Goal: Information Seeking & Learning: Find specific page/section

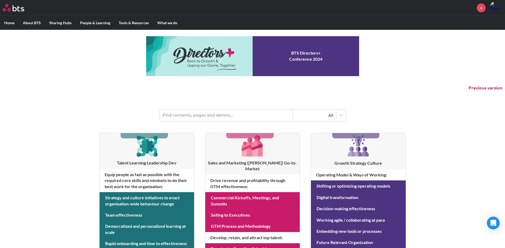
click at [197, 112] on input "text" at bounding box center [225, 115] width 133 height 12
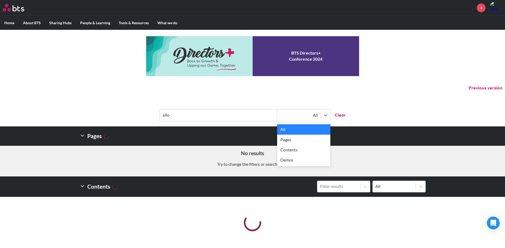
click at [318, 115] on div "All" at bounding box center [298, 115] width 43 height 7
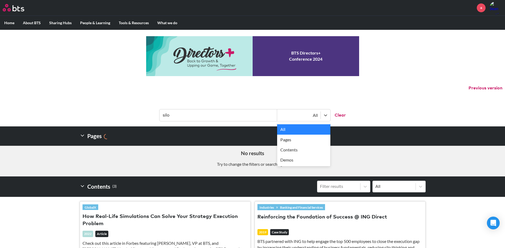
click at [397, 98] on div "MENU + Home About BTS Who we are How we work: Policies, Toolkits and Guidance I…" at bounding box center [252, 228] width 505 height 456
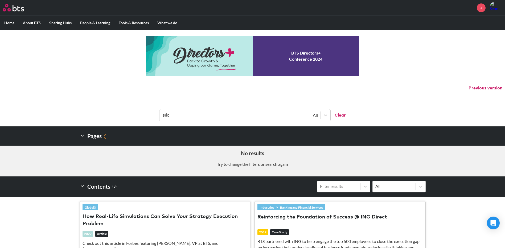
click at [210, 116] on input "silo" at bounding box center [218, 115] width 118 height 12
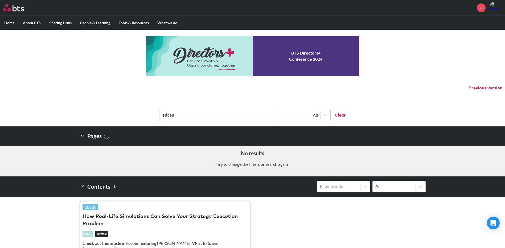
click at [177, 119] on input "siloes" at bounding box center [218, 115] width 118 height 12
drag, startPoint x: 185, startPoint y: 118, endPoint x: 139, endPoint y: 118, distance: 46.0
click at [139, 118] on header "siloes All Clear" at bounding box center [252, 113] width 505 height 28
type input "hexagon"
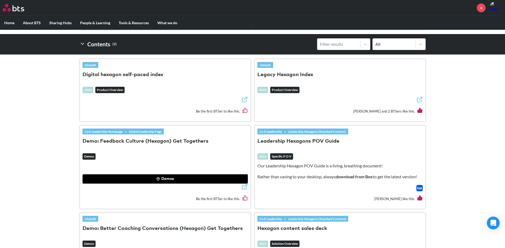
scroll to position [160, 0]
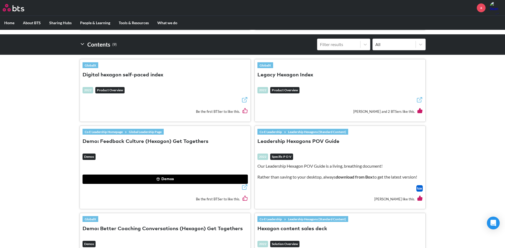
click at [119, 75] on button "Digital hexagon self-paced index" at bounding box center [123, 75] width 81 height 7
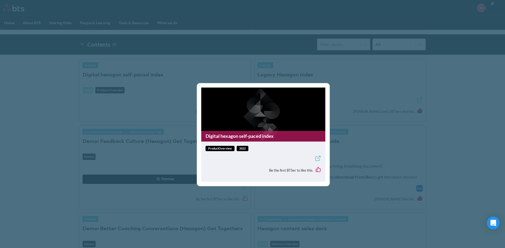
click at [373, 126] on div "Digital hexagon self-paced index productOverview 2022 Be the first BTSer to lik…" at bounding box center [252, 124] width 505 height 248
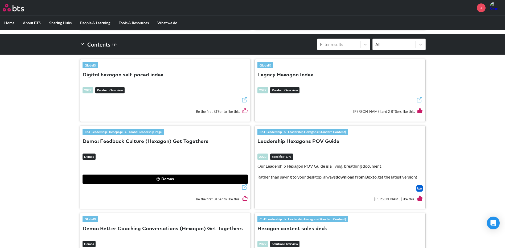
click at [140, 72] on button "Digital hexagon self-paced index" at bounding box center [123, 75] width 81 height 7
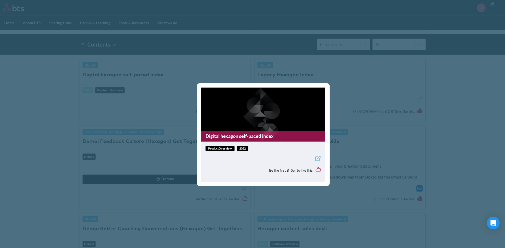
click at [275, 138] on link "Digital hexagon self-paced index" at bounding box center [263, 136] width 124 height 10
click at [174, 117] on div "Digital hexagon self-paced index productOverview 2022 Be the first BTSer to lik…" at bounding box center [252, 124] width 505 height 248
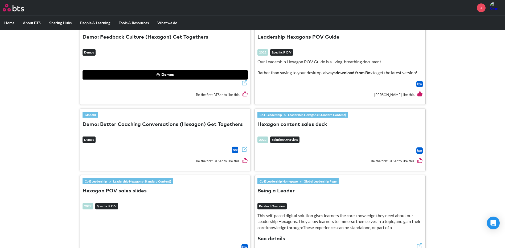
scroll to position [266, 0]
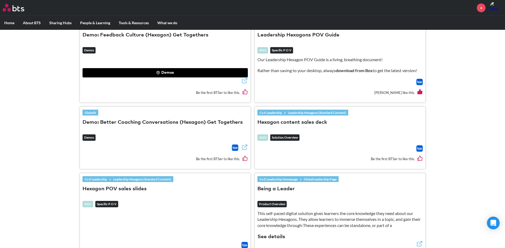
click at [284, 121] on button "Hexagon content sales deck" at bounding box center [292, 122] width 70 height 7
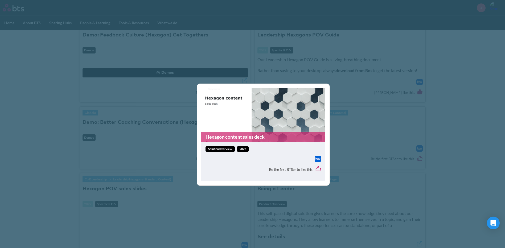
click at [254, 135] on link "Hexagon content sales deck" at bounding box center [263, 137] width 124 height 10
